Goal: Task Accomplishment & Management: Manage account settings

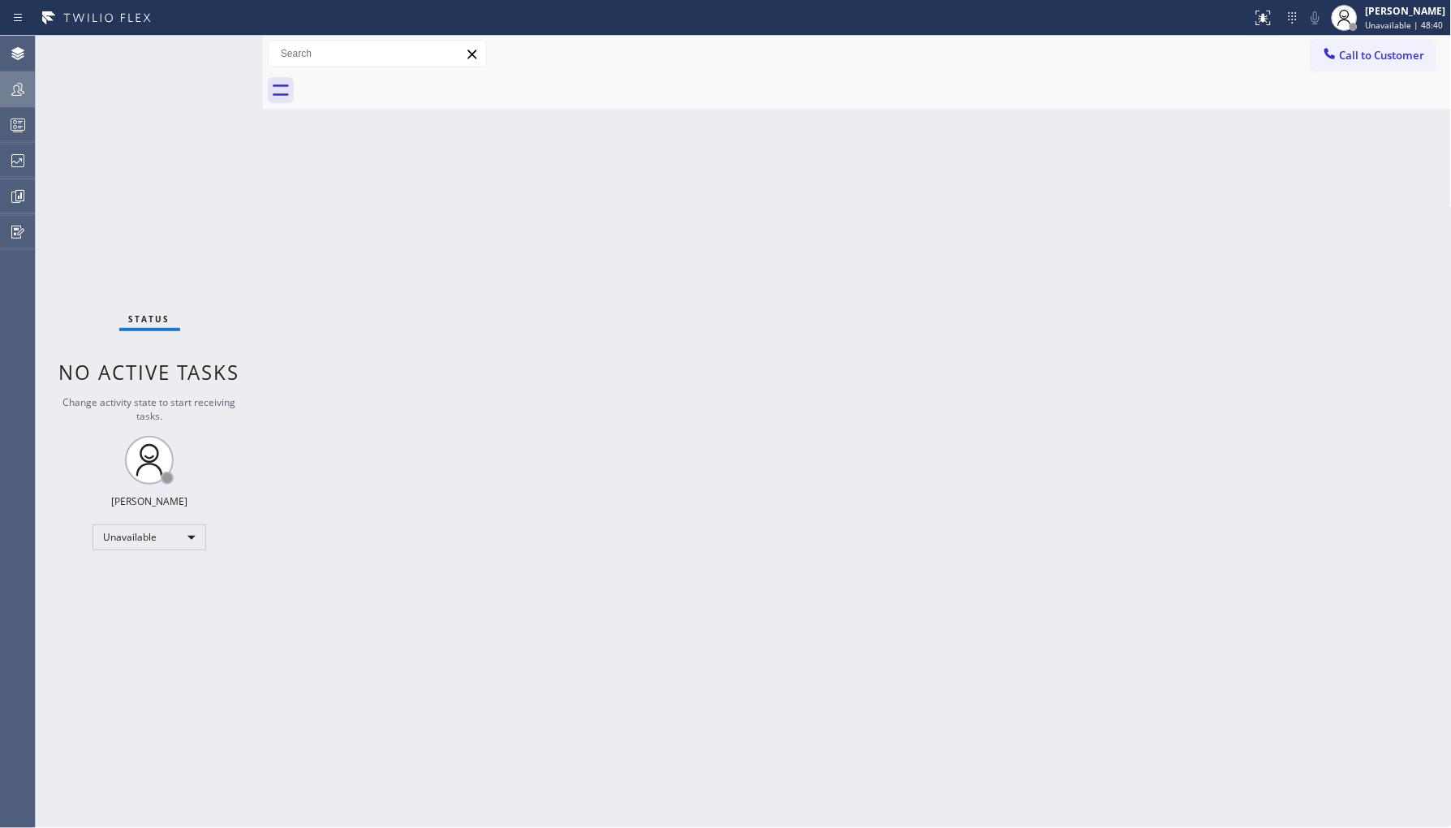
click at [21, 83] on icon at bounding box center [17, 89] width 19 height 19
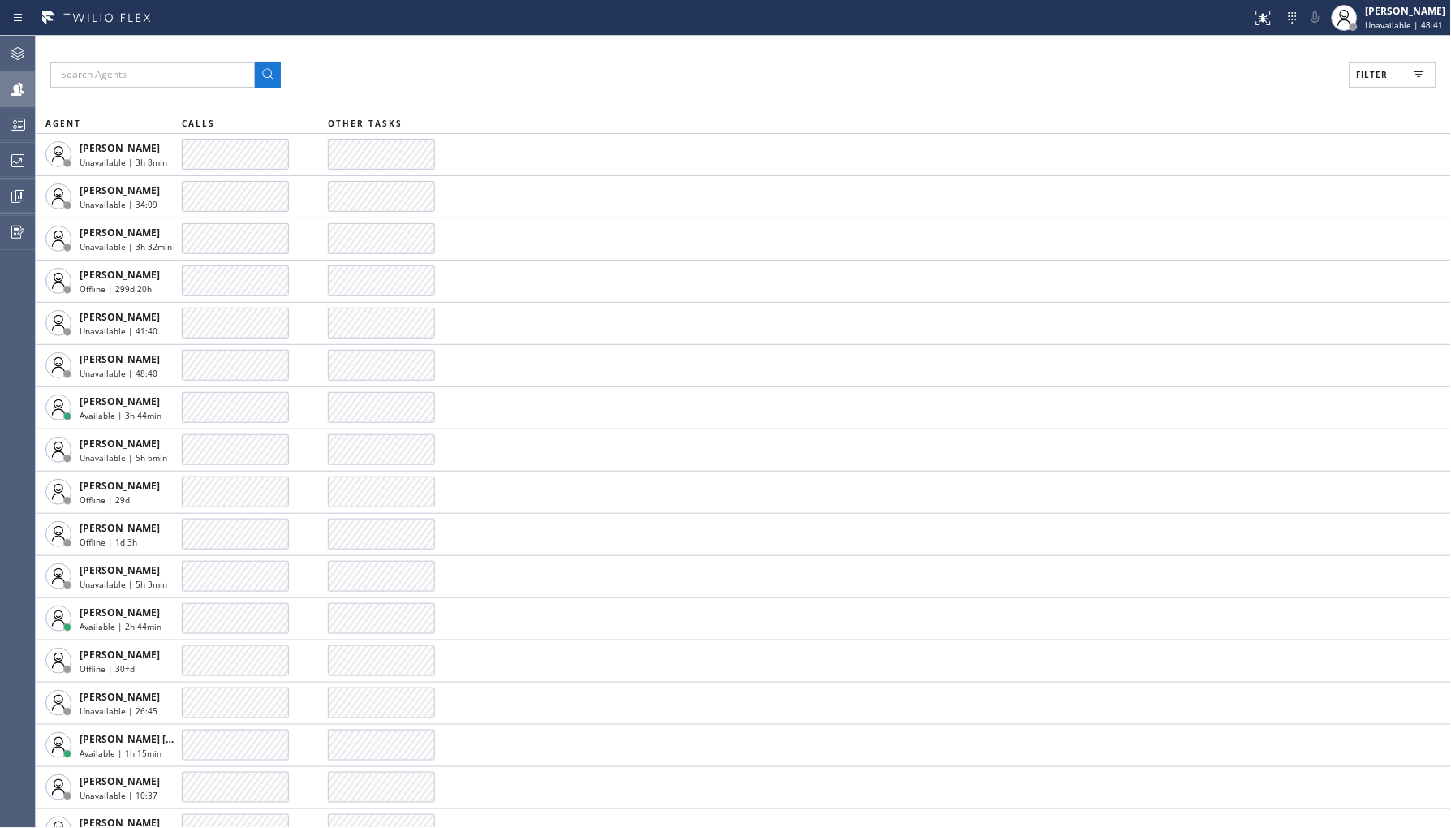
drag, startPoint x: 1374, startPoint y: 83, endPoint x: 1369, endPoint y: 109, distance: 26.6
click at [1374, 93] on div "Filter AGENT CALLS OTHER TASKS [PERSON_NAME] Unavailable | 3h 8min [PERSON_NAME…" at bounding box center [744, 432] width 1416 height 792
drag, startPoint x: 1377, startPoint y: 70, endPoint x: 1349, endPoint y: 133, distance: 69.1
click at [1377, 73] on span "Filter" at bounding box center [1373, 74] width 32 height 11
click at [1246, 228] on div "Unavailable" at bounding box center [1321, 218] width 259 height 26
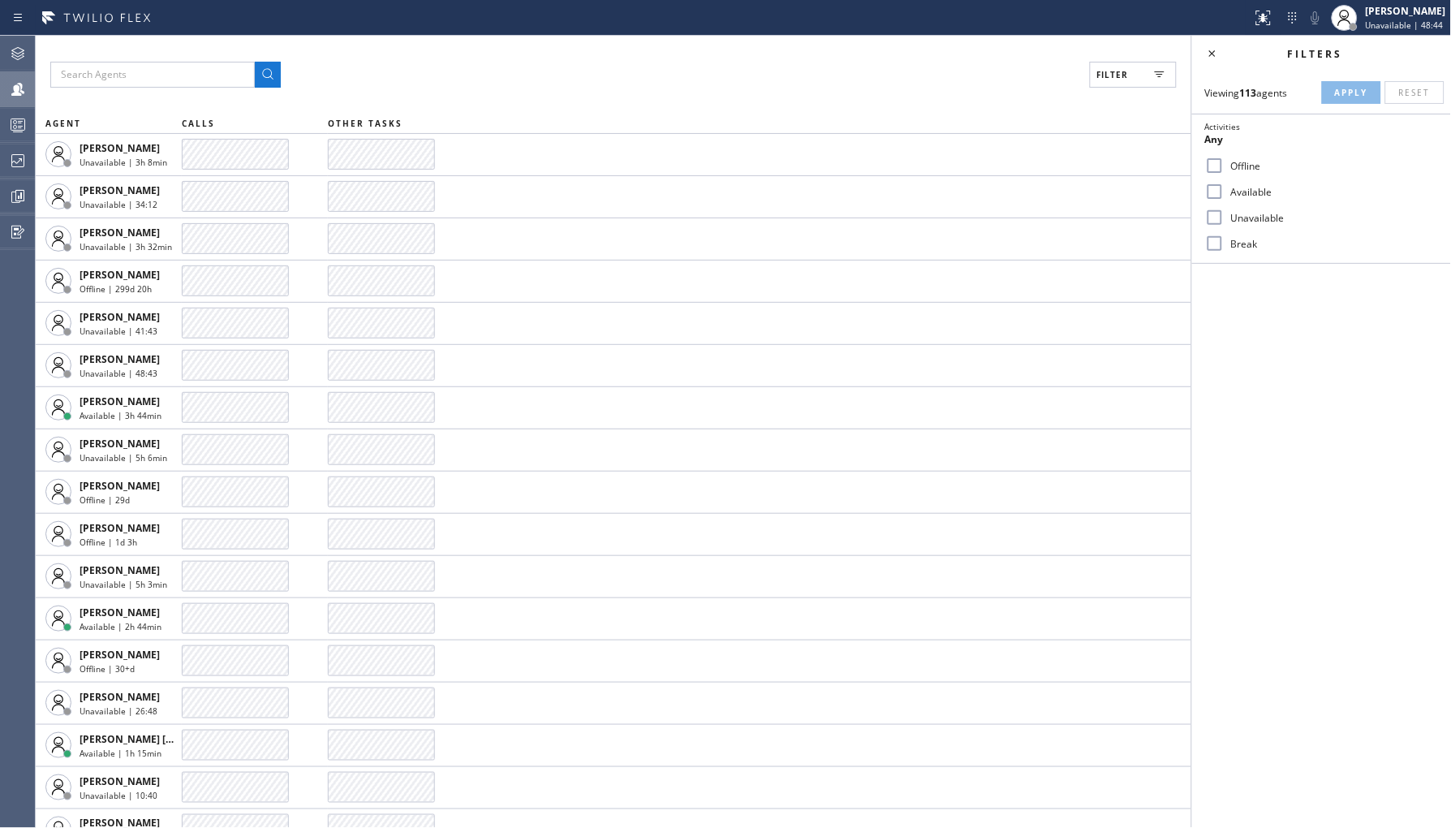
click at [1258, 216] on label "Unavailable" at bounding box center [1331, 218] width 213 height 14
click at [1225, 216] on input "Unavailable" at bounding box center [1214, 217] width 19 height 19
checkbox input "true"
click at [1347, 82] on button "Apply" at bounding box center [1351, 92] width 59 height 23
click at [1237, 246] on label "Break" at bounding box center [1331, 244] width 213 height 14
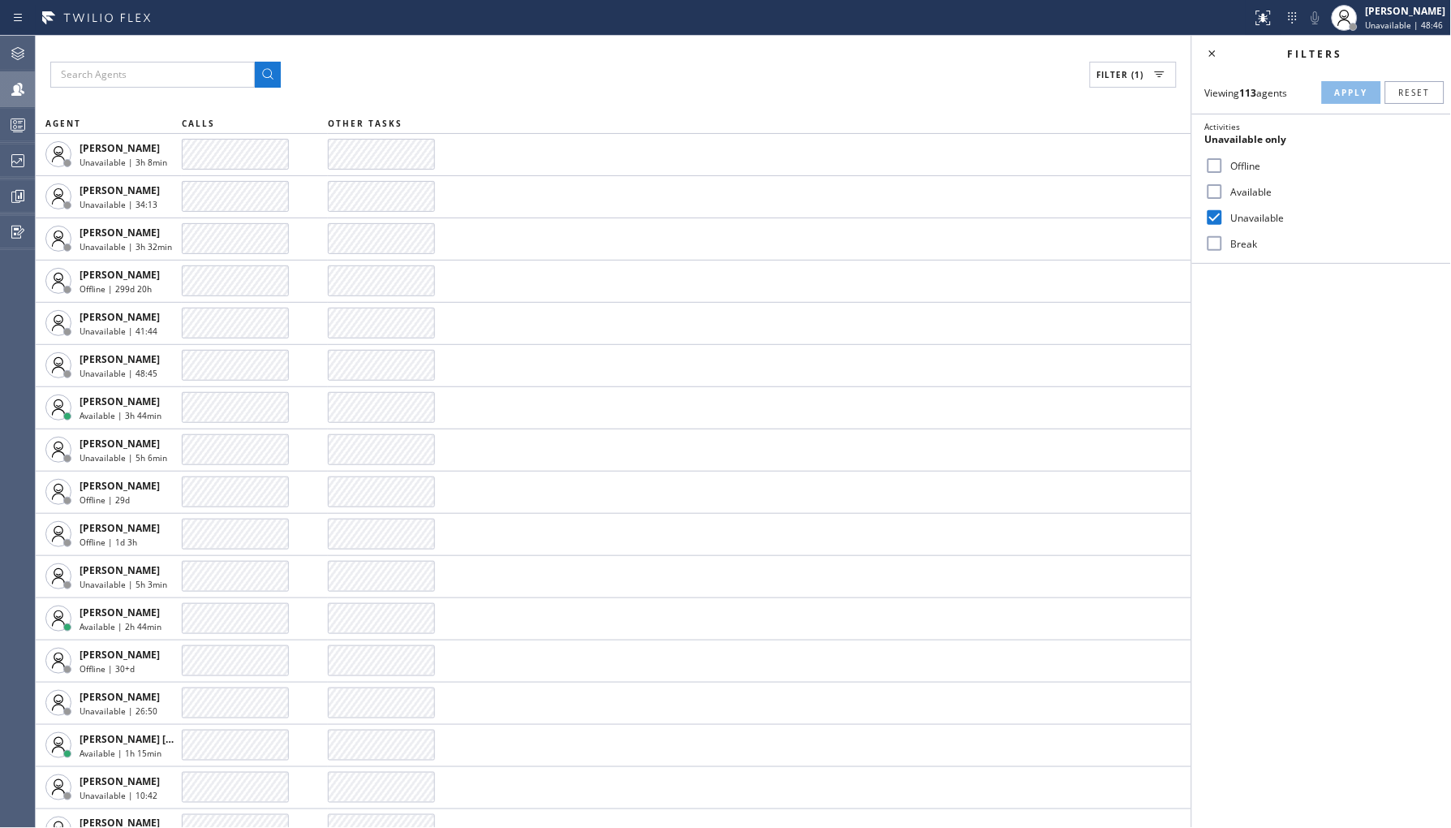
click at [1225, 246] on input "Break" at bounding box center [1214, 243] width 19 height 19
checkbox input "true"
click at [1250, 217] on label "Unavailable" at bounding box center [1331, 218] width 213 height 14
click at [1225, 217] on input "Unavailable" at bounding box center [1214, 217] width 19 height 19
checkbox input "false"
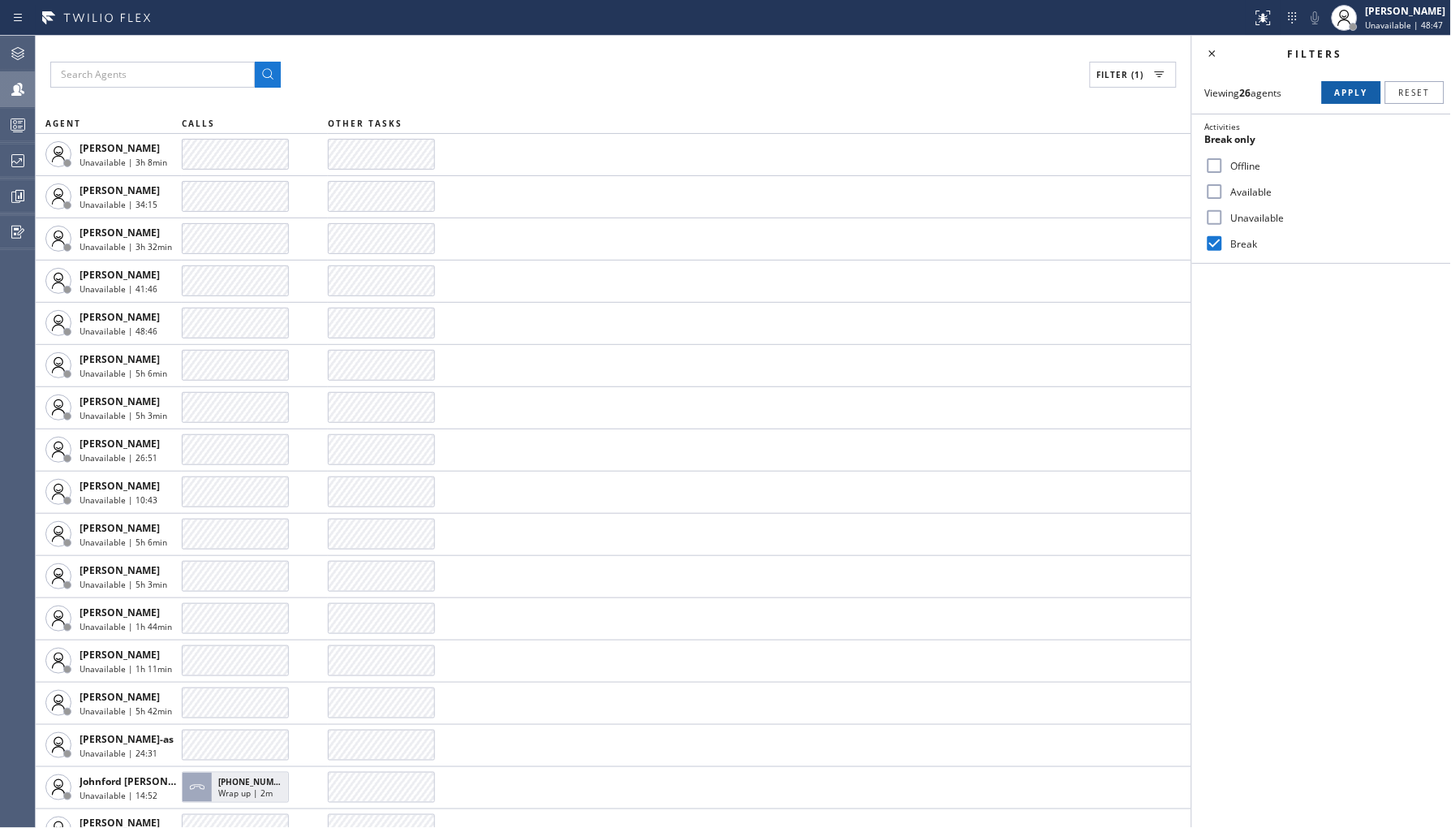
click at [1343, 95] on span "Apply" at bounding box center [1351, 92] width 33 height 11
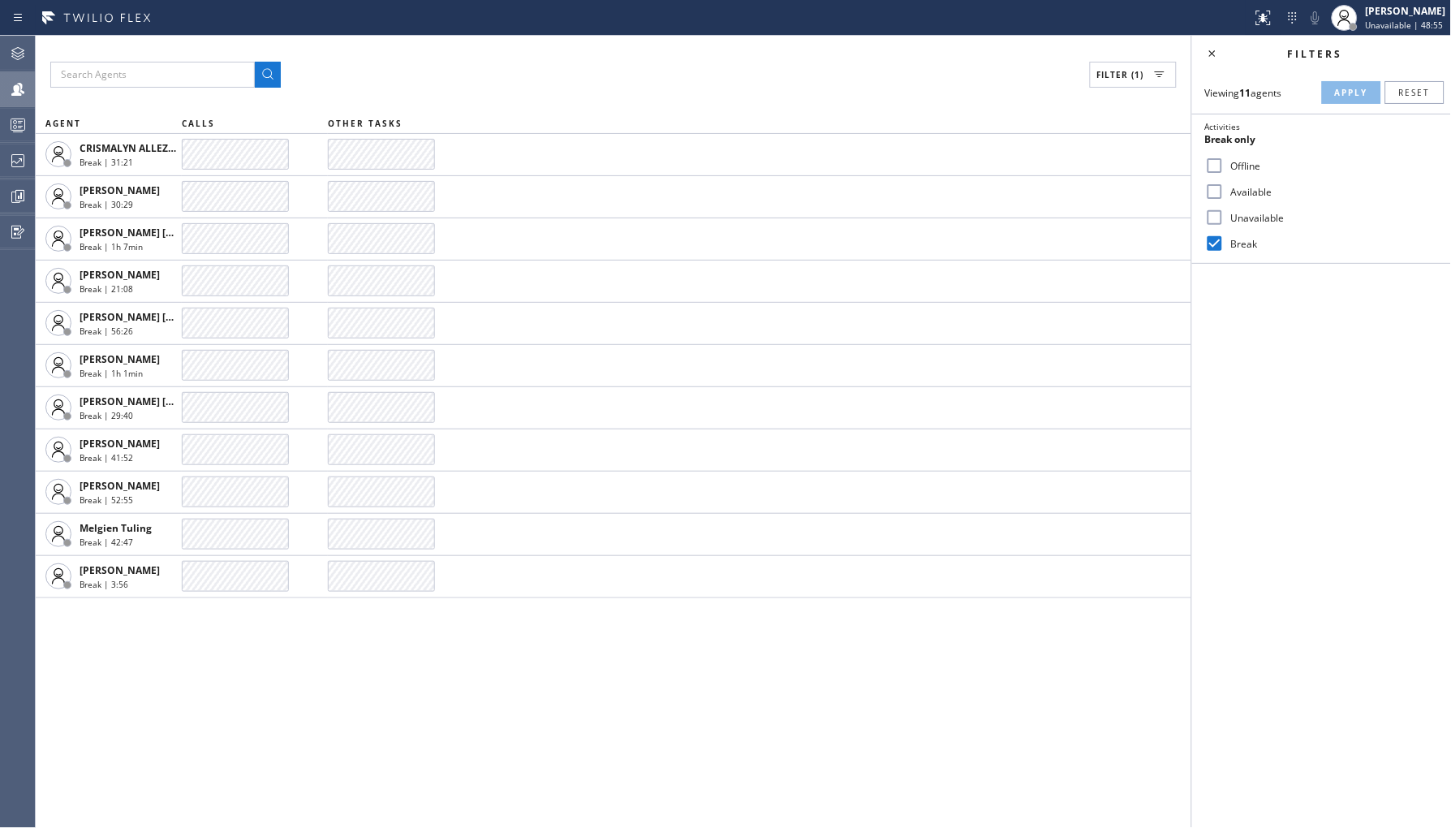
click at [1218, 241] on input "Break" at bounding box center [1214, 243] width 19 height 19
checkbox input "false"
click at [1235, 213] on label "Unavailable" at bounding box center [1331, 218] width 213 height 14
click at [1225, 213] on input "Unavailable" at bounding box center [1214, 217] width 19 height 19
checkbox input "true"
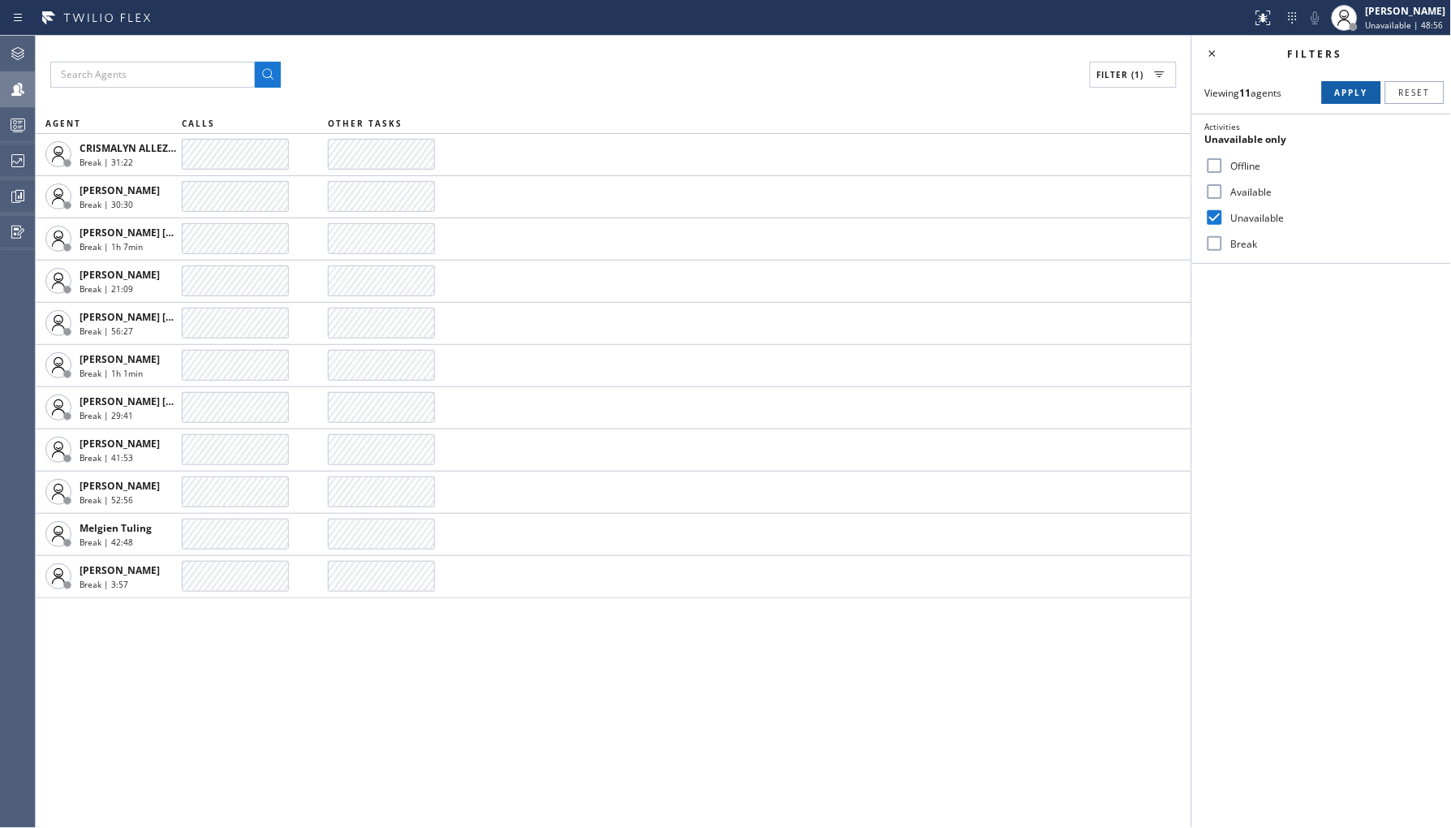
click at [1356, 84] on button "Apply" at bounding box center [1351, 92] width 59 height 23
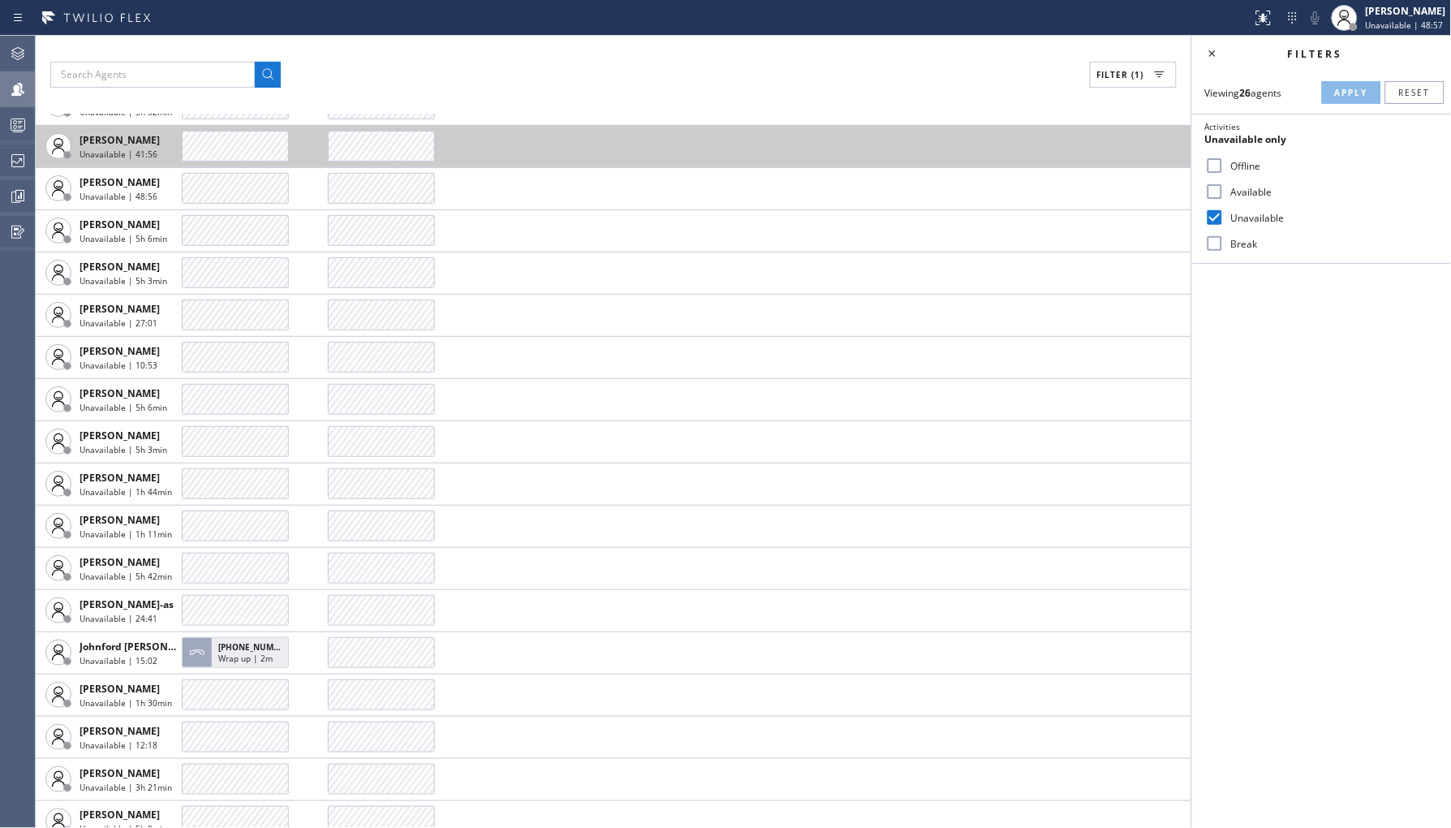
scroll to position [180, 0]
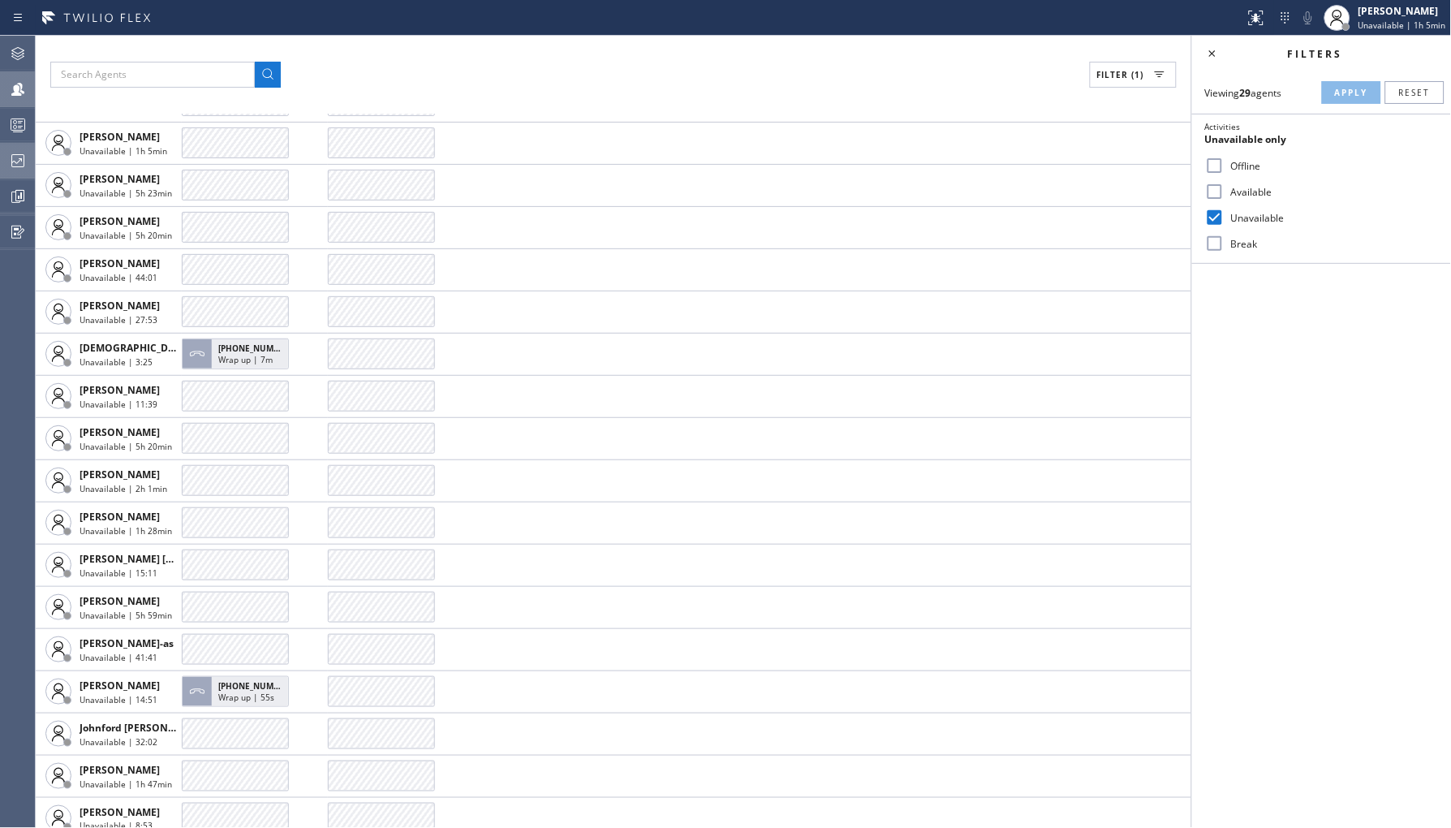
click at [24, 149] on div at bounding box center [18, 160] width 36 height 32
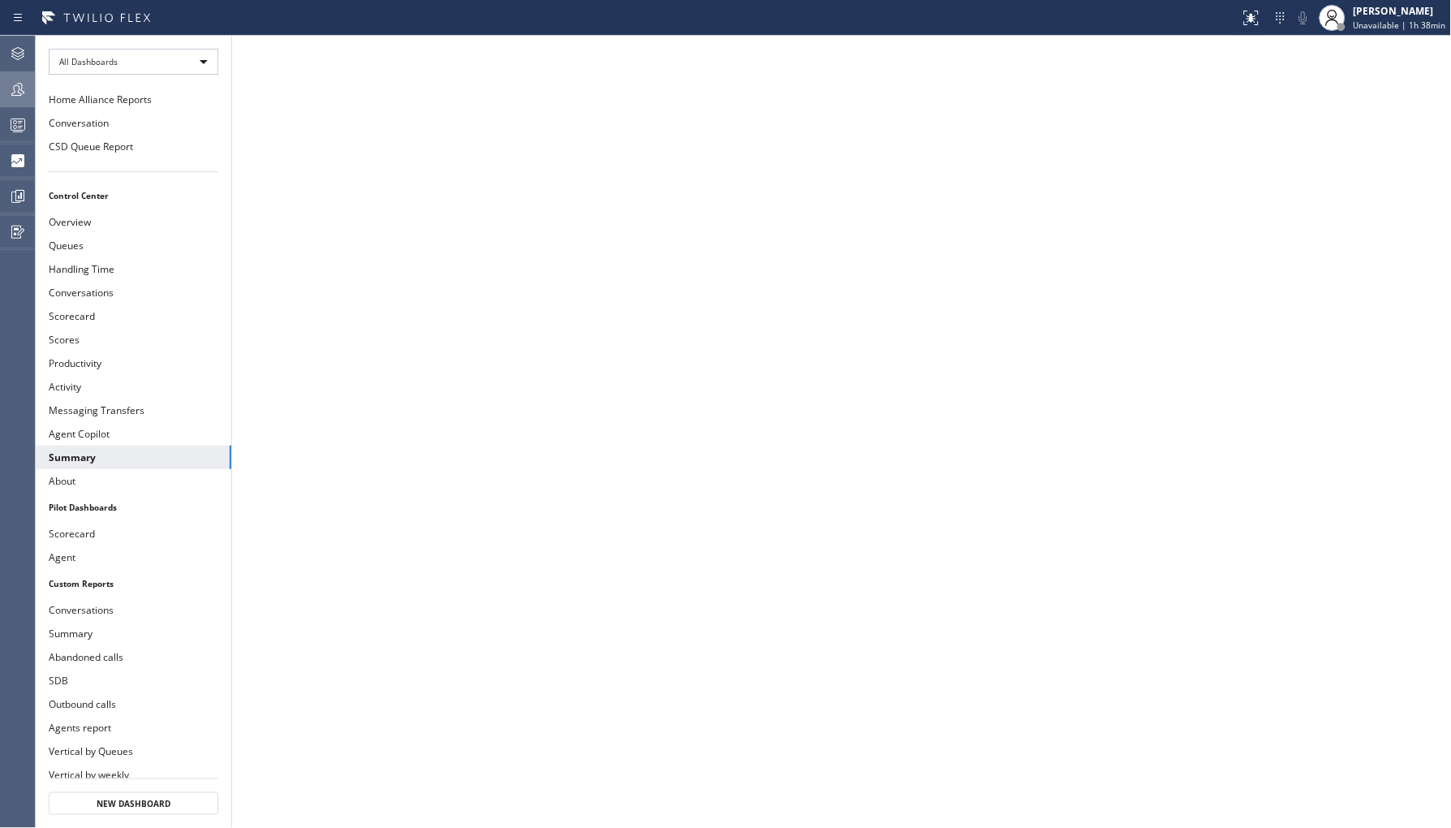
click at [11, 81] on icon at bounding box center [17, 89] width 19 height 19
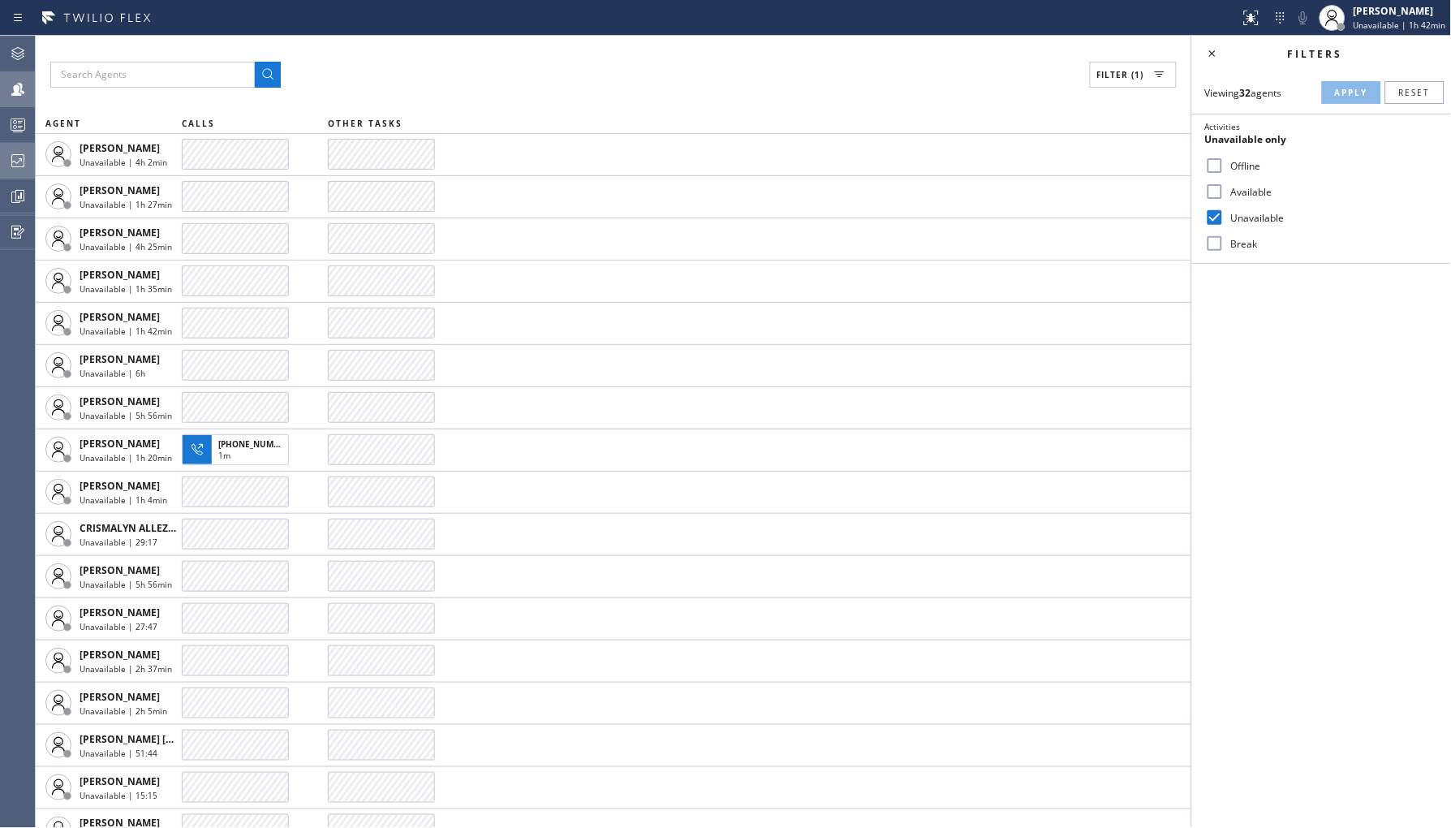
click at [26, 166] on icon at bounding box center [17, 160] width 19 height 19
